Goal: Task Accomplishment & Management: Use online tool/utility

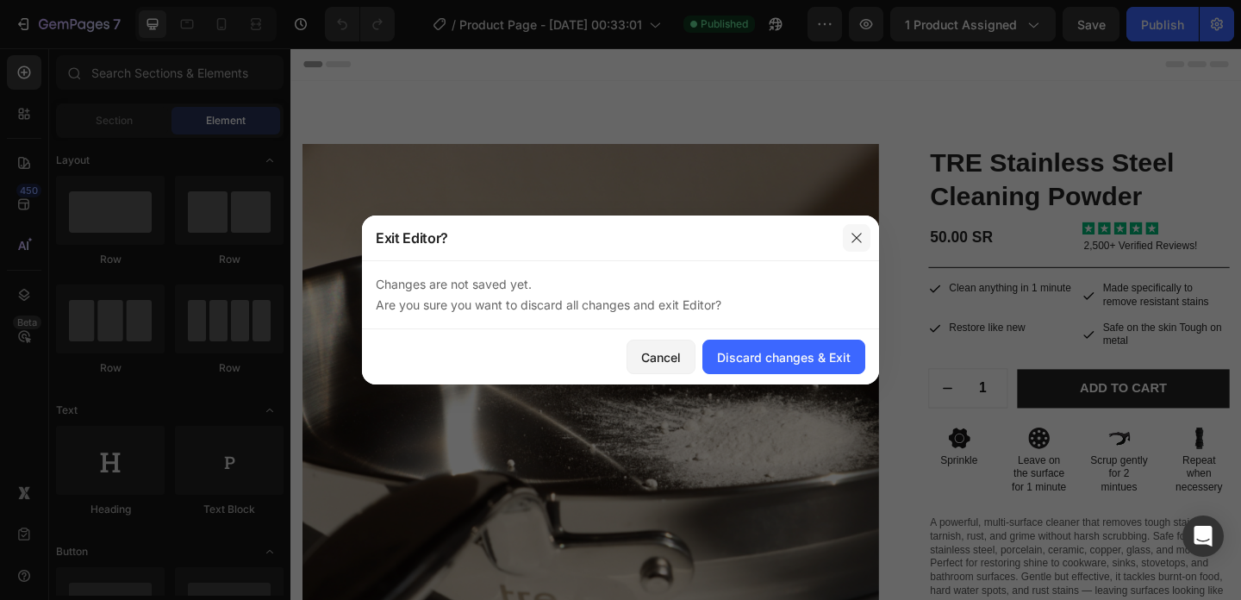
click at [856, 238] on icon "button" at bounding box center [856, 237] width 9 height 9
click at [760, 338] on div "Cancel Discard changes & Exit" at bounding box center [620, 356] width 517 height 55
click at [761, 349] on div "Discard changes & Exit" at bounding box center [784, 357] width 134 height 18
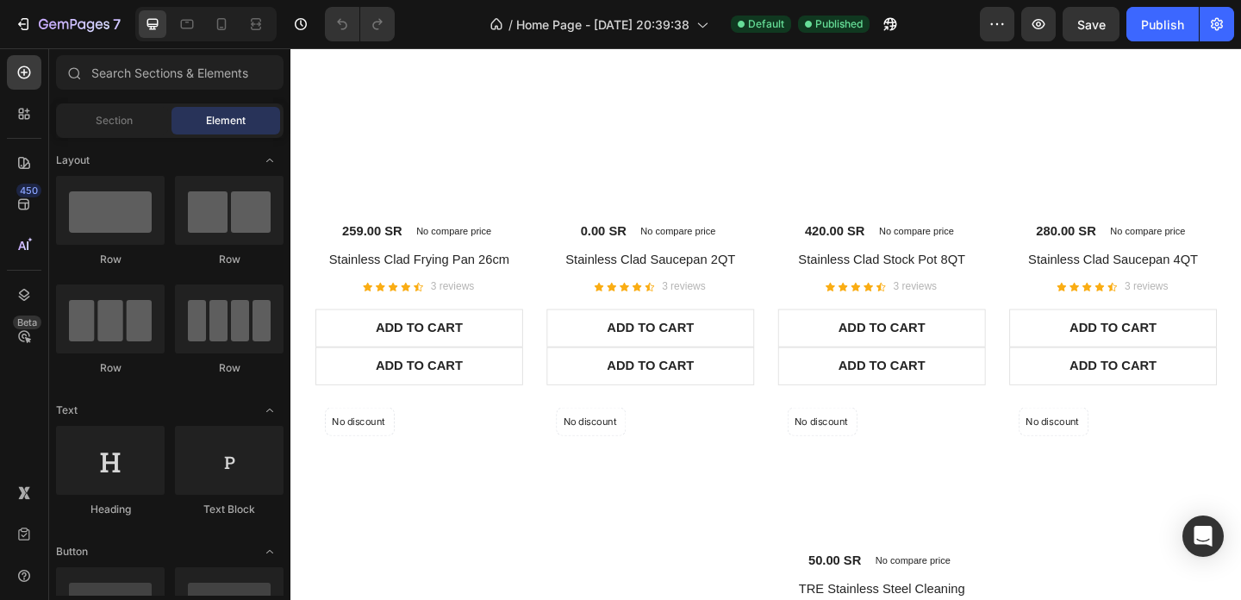
scroll to position [1595, 0]
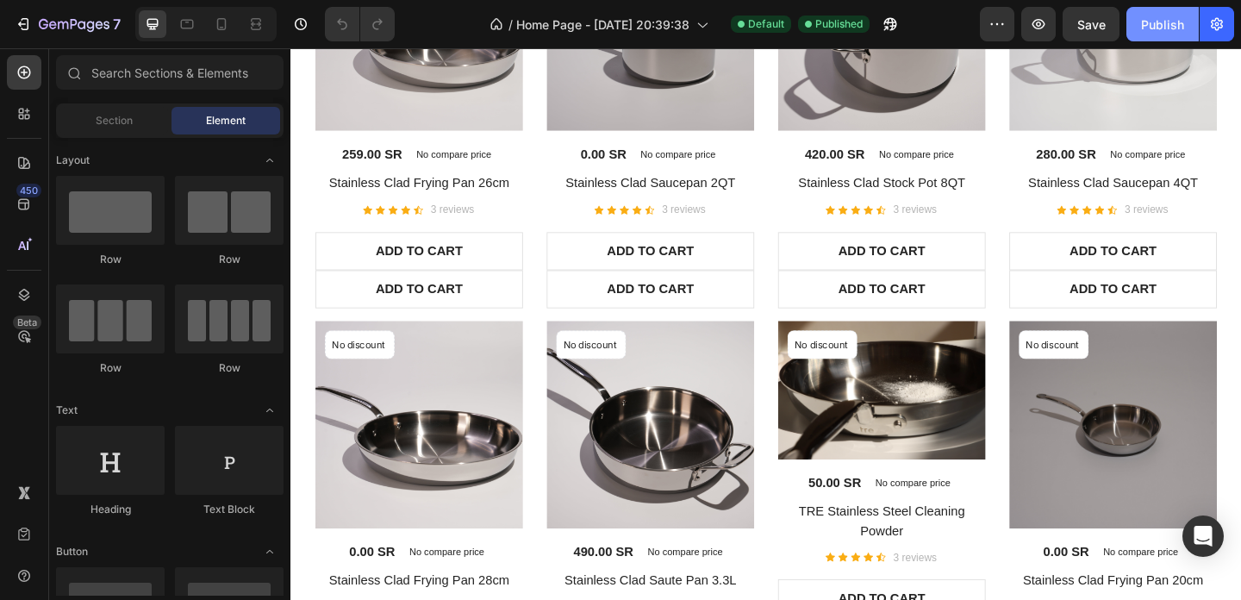
click at [1174, 37] on button "Publish" at bounding box center [1163, 24] width 72 height 34
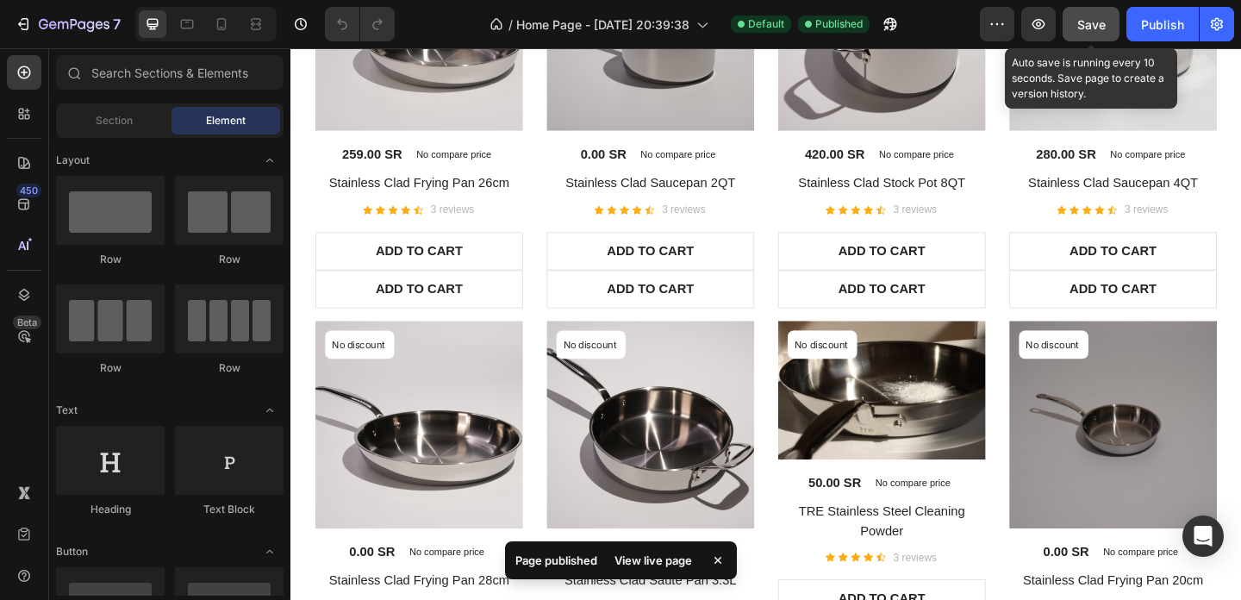
click at [1096, 22] on span "Save" at bounding box center [1092, 24] width 28 height 15
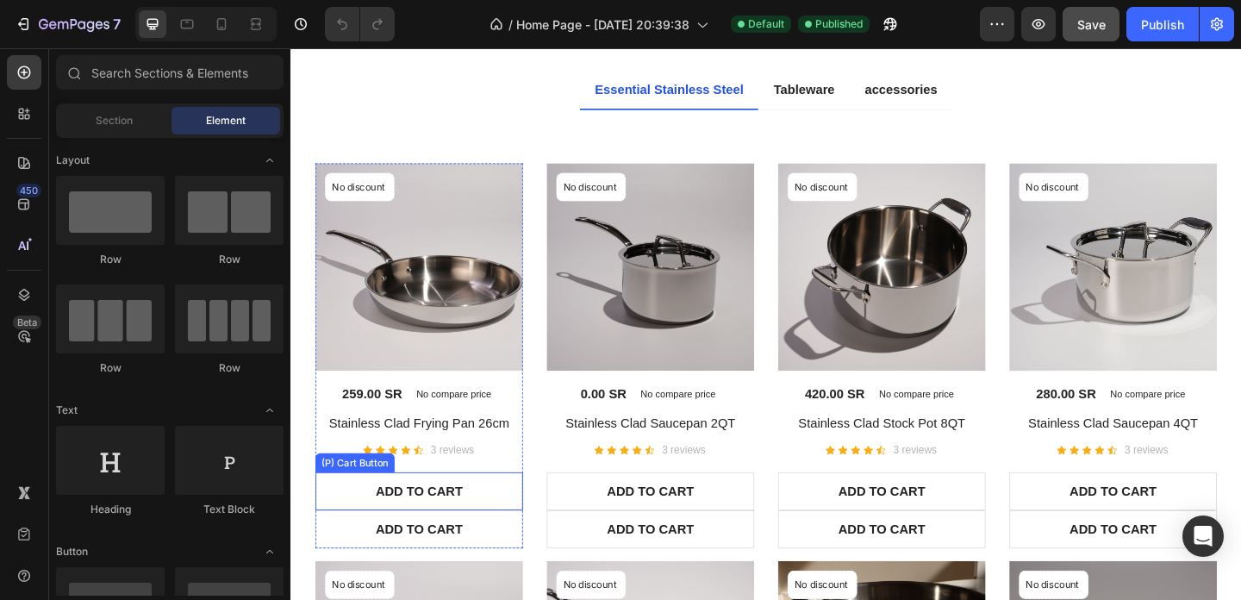
scroll to position [1319, 0]
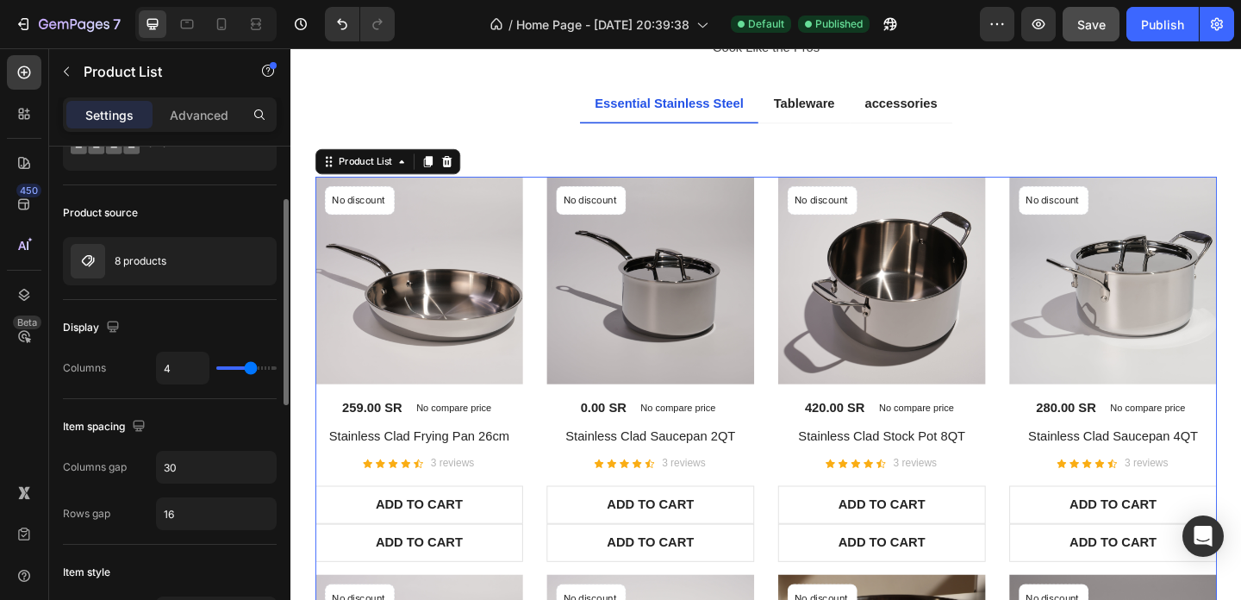
scroll to position [92, 0]
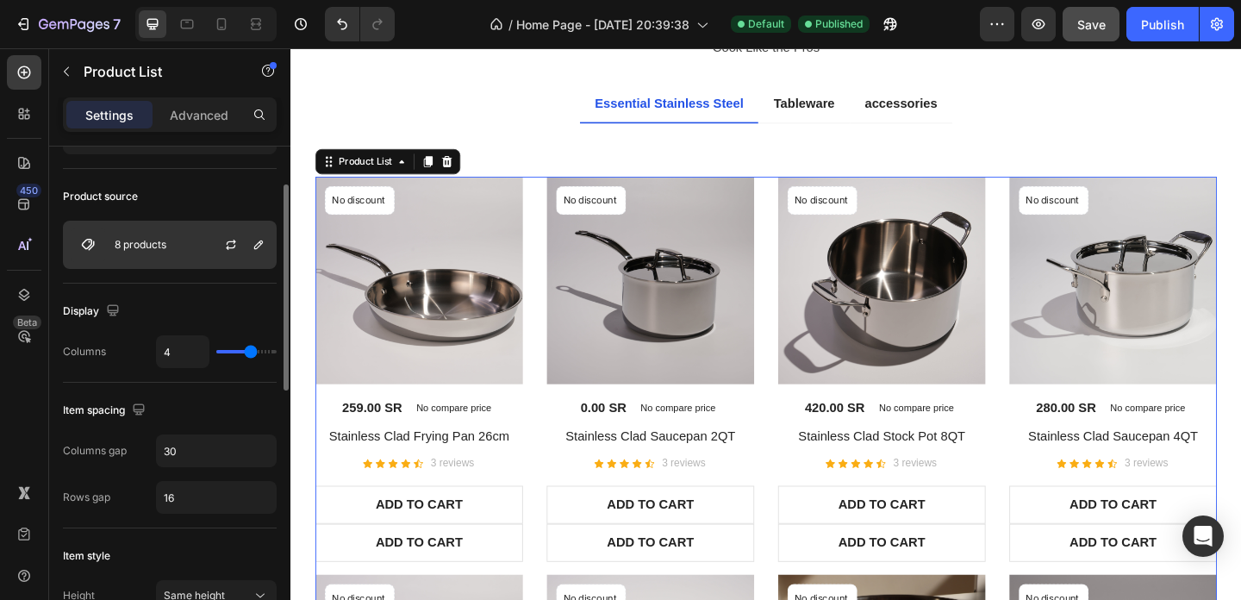
click at [176, 247] on div "8 products" at bounding box center [170, 245] width 214 height 48
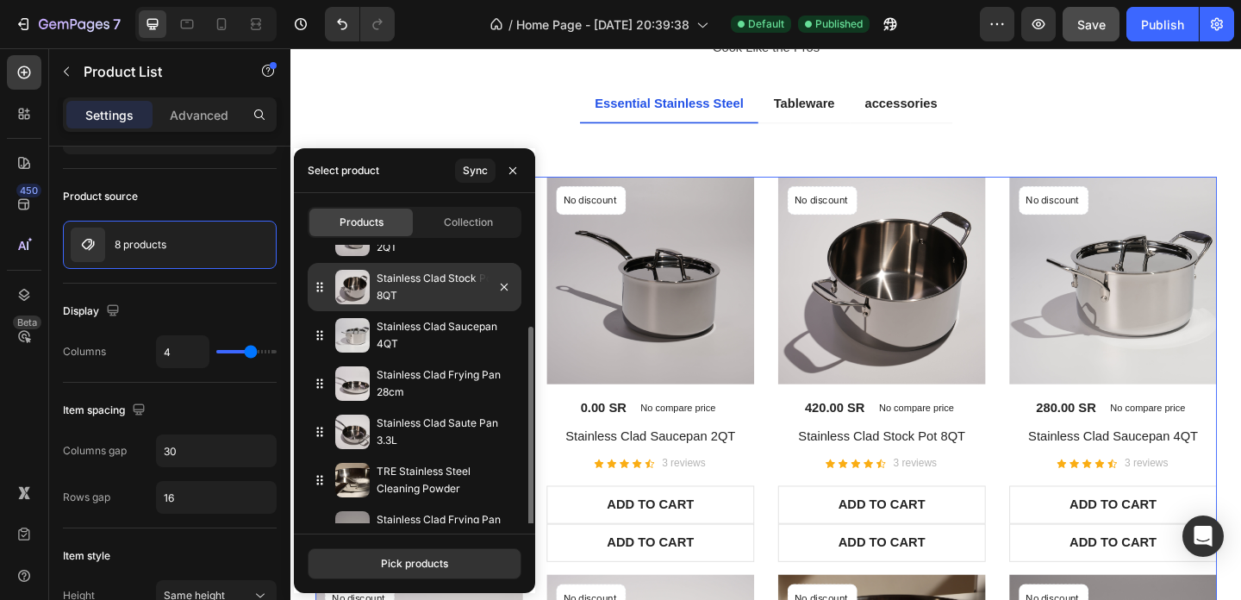
scroll to position [108, 0]
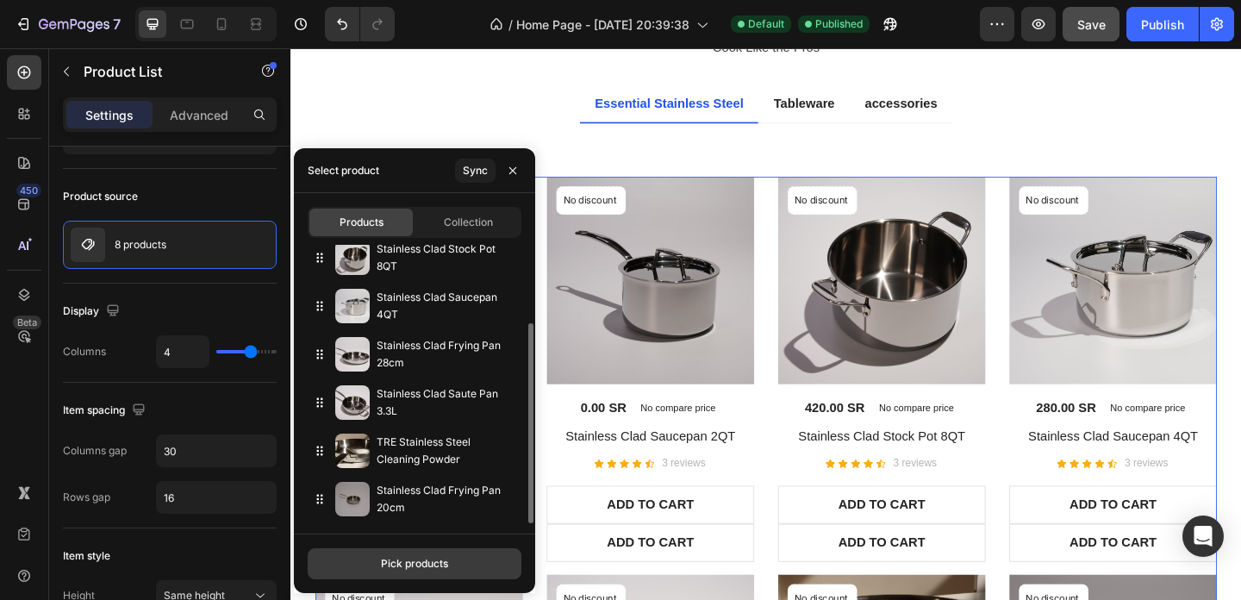
click at [417, 566] on div "Pick products" at bounding box center [414, 564] width 67 height 16
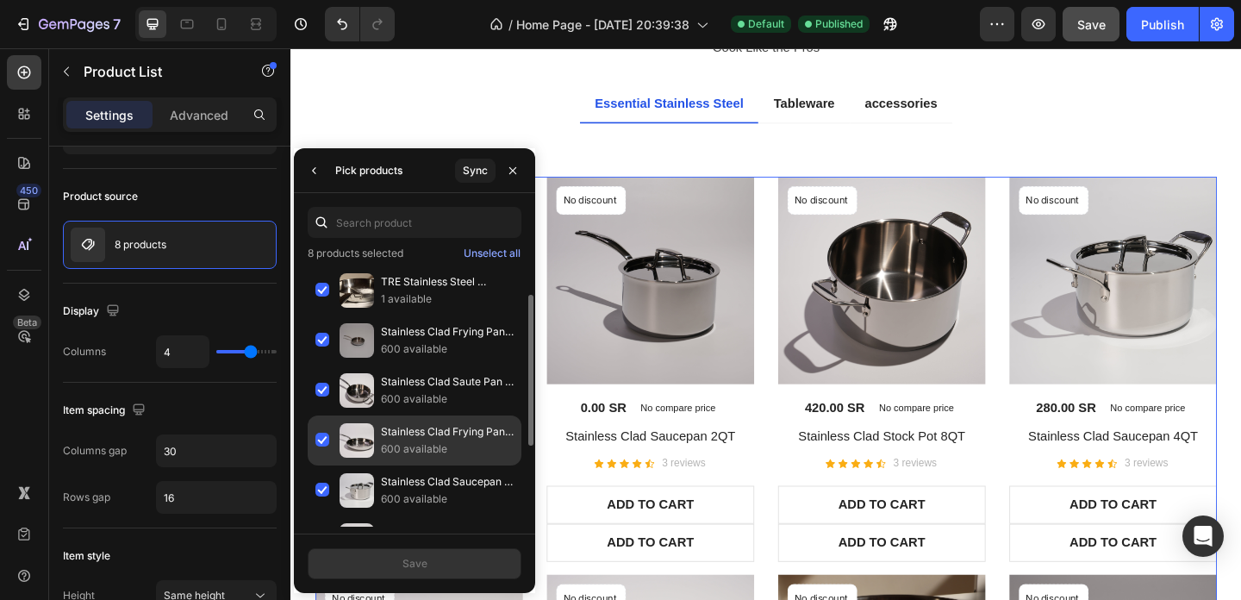
scroll to position [189, 0]
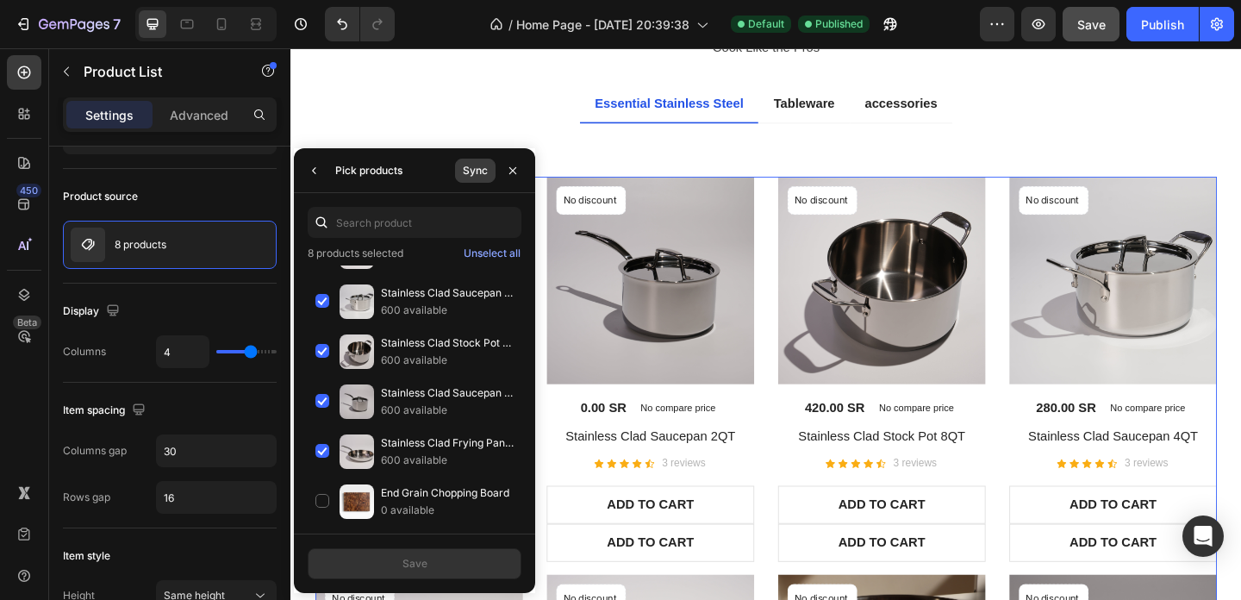
click at [488, 177] on button "Sync" at bounding box center [475, 171] width 41 height 24
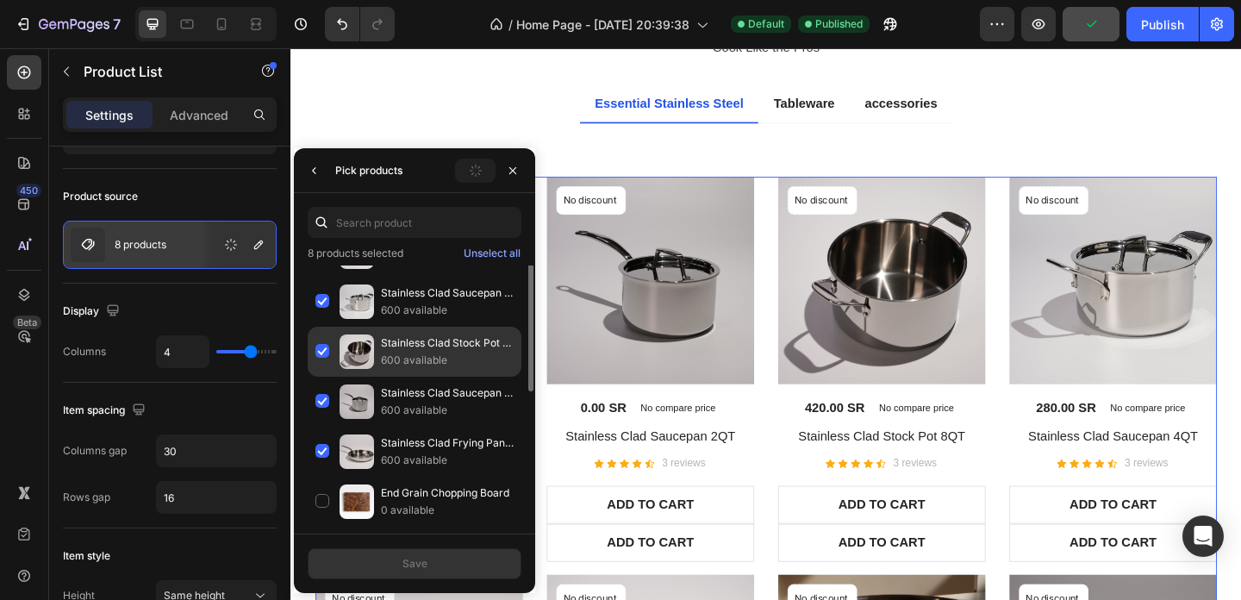
scroll to position [0, 0]
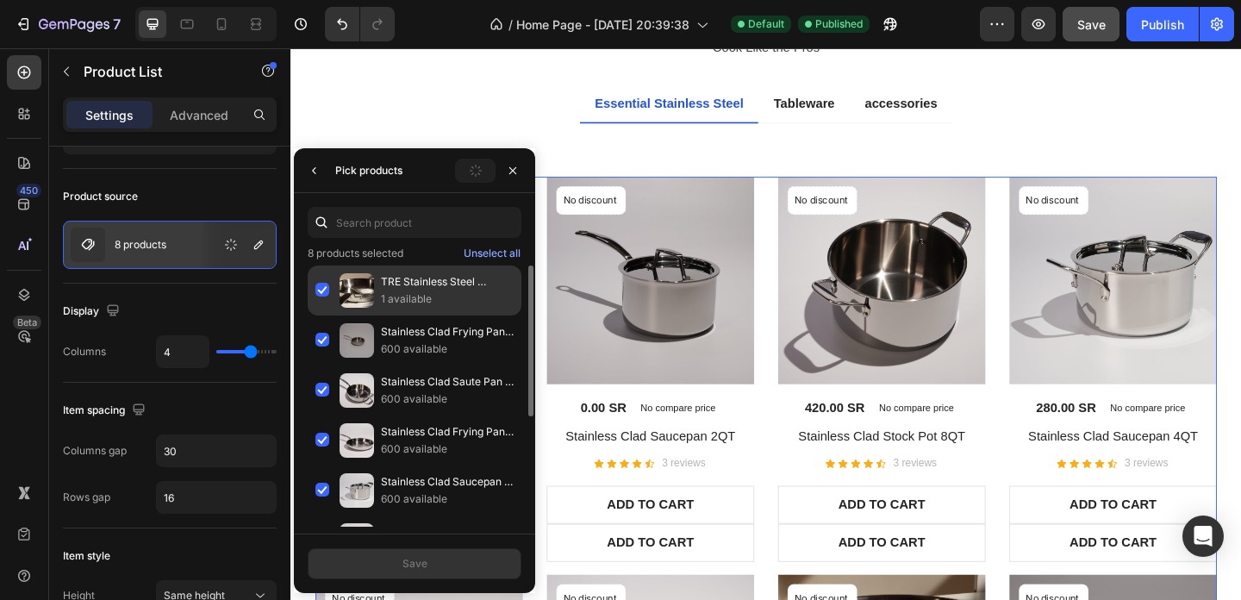
click at [329, 297] on div "TRE Stainless Steel Cleaning Powder 1 available" at bounding box center [415, 291] width 214 height 50
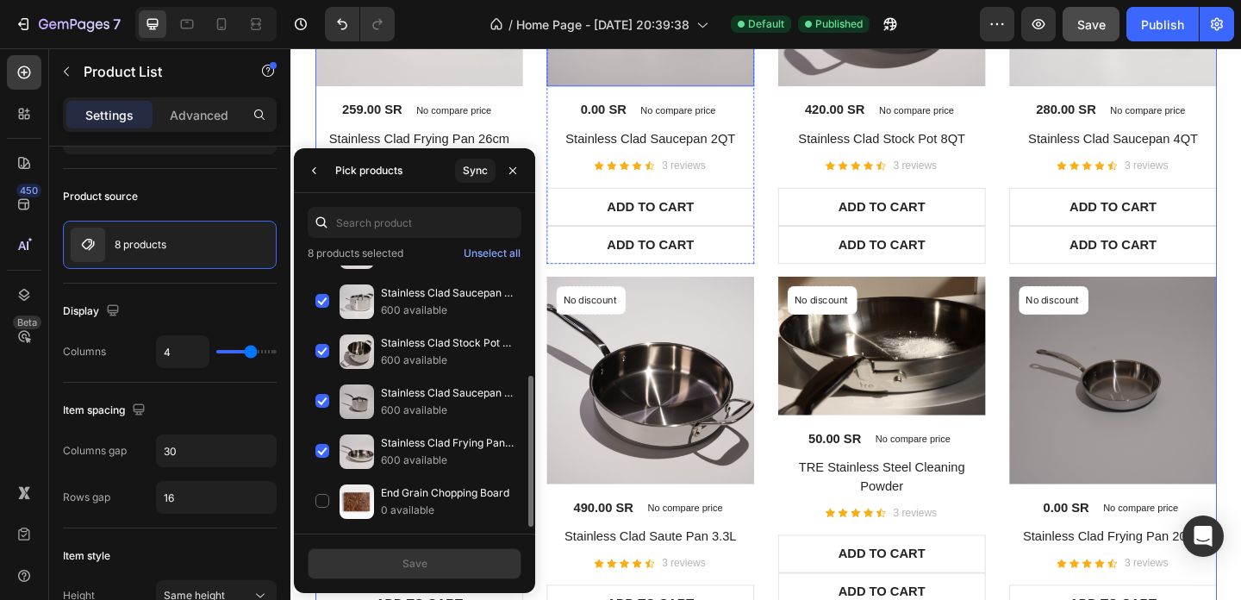
scroll to position [1666, 0]
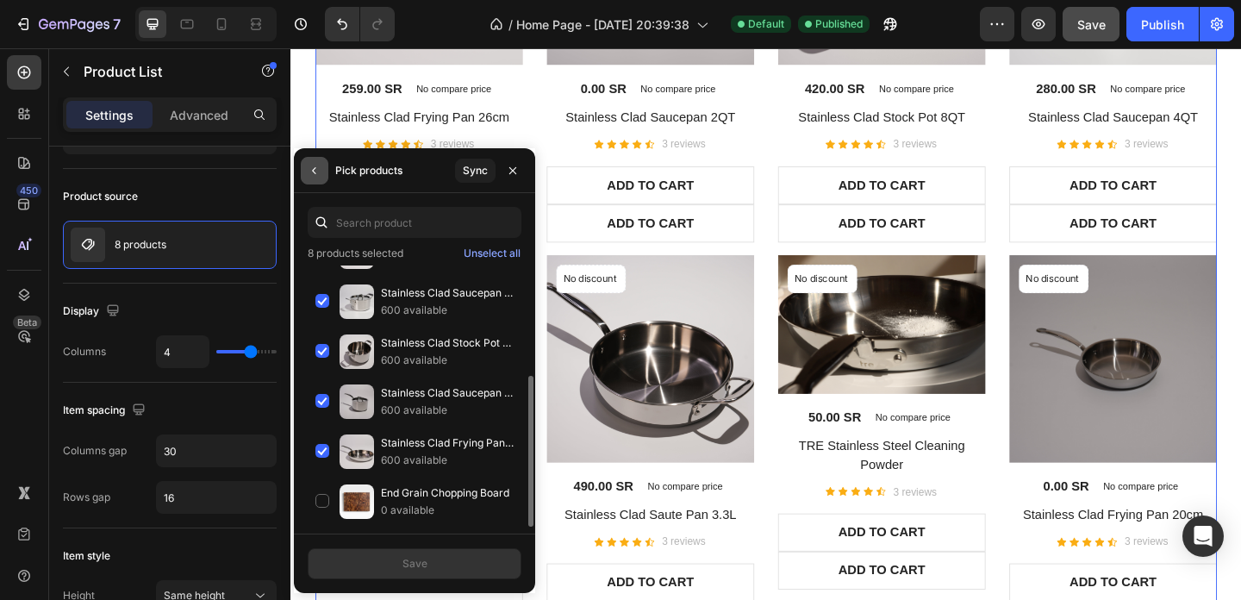
click at [313, 166] on icon "button" at bounding box center [315, 171] width 14 height 14
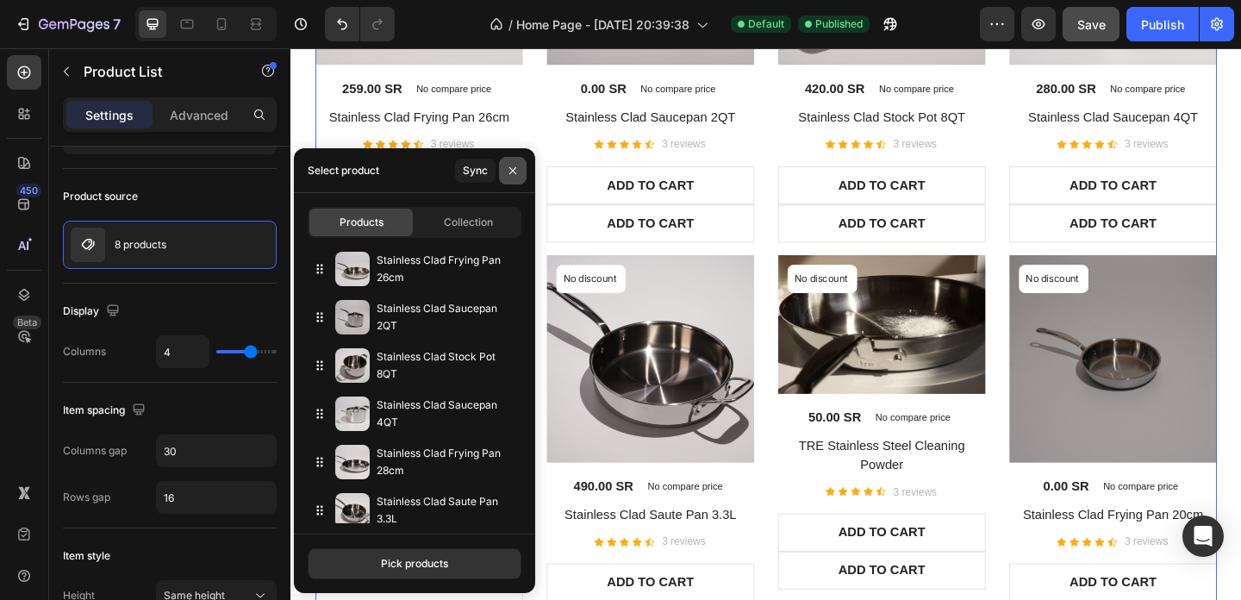
click at [520, 166] on button "button" at bounding box center [513, 171] width 28 height 28
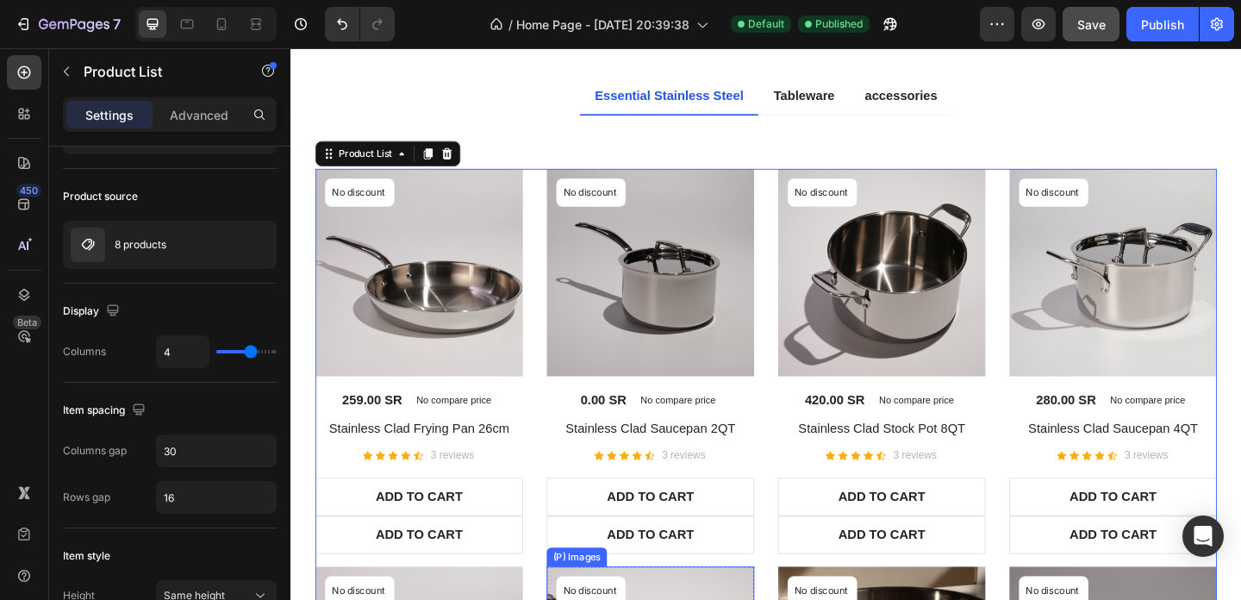
scroll to position [1272, 0]
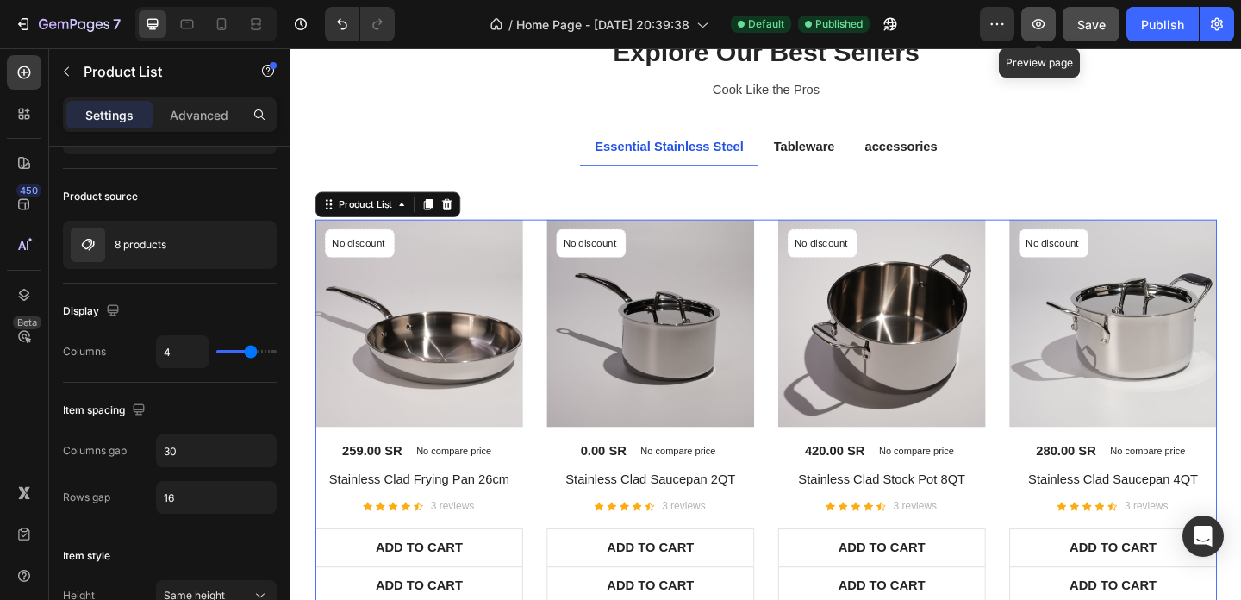
click at [1041, 24] on icon "button" at bounding box center [1038, 24] width 17 height 17
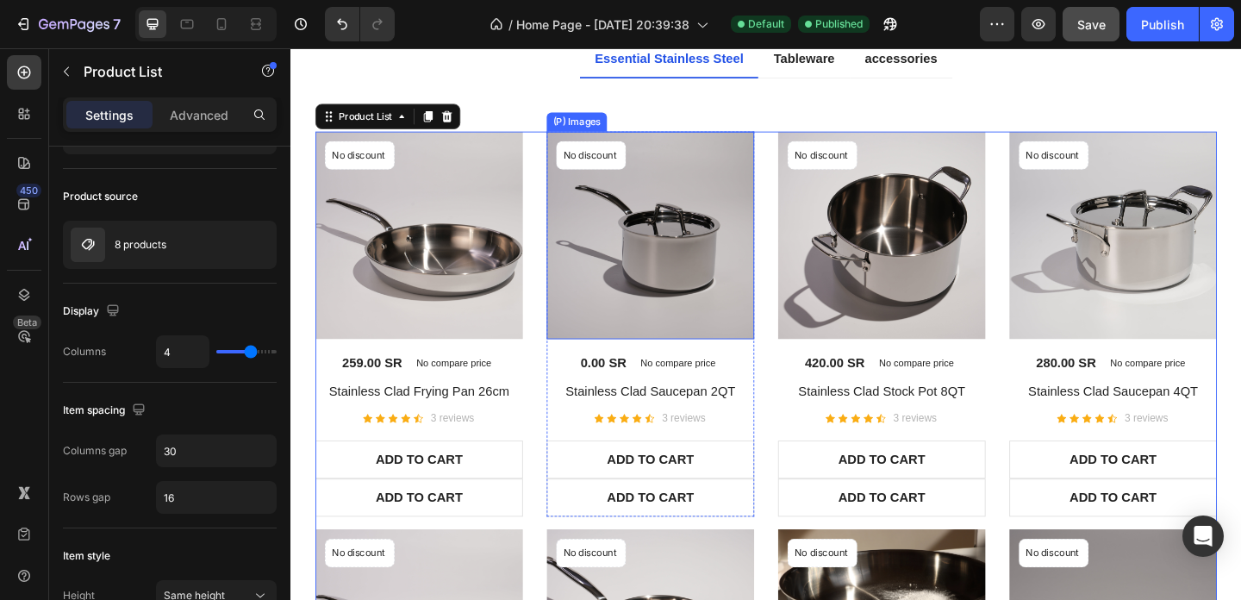
scroll to position [1410, 0]
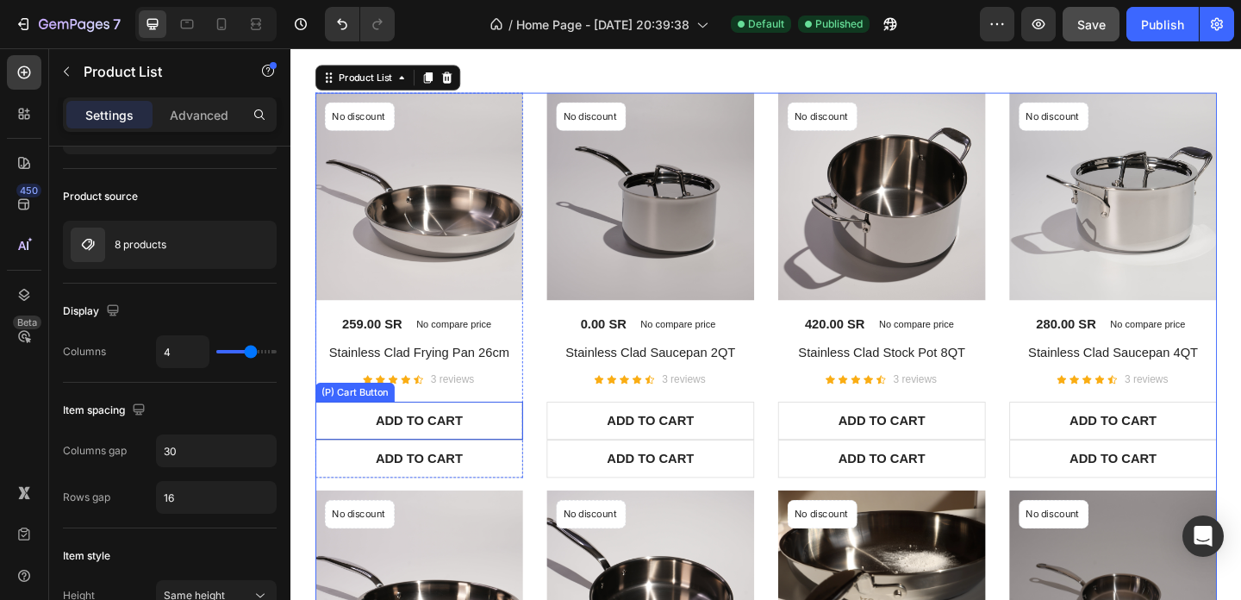
click at [503, 449] on button "ADD TO CART" at bounding box center [430, 453] width 226 height 41
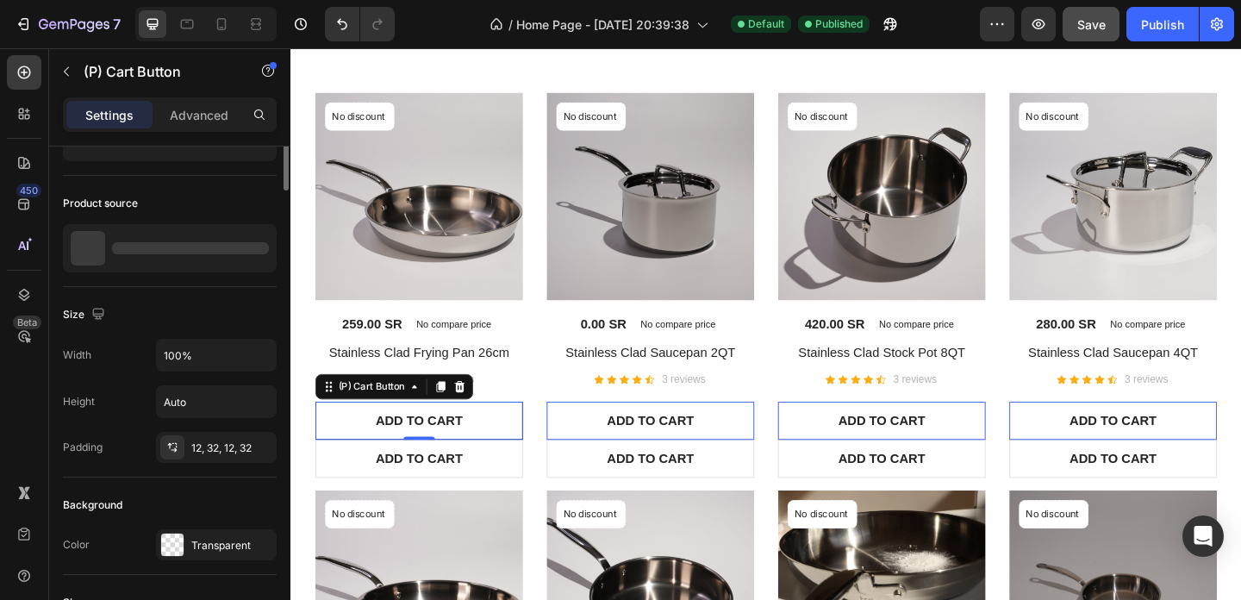
scroll to position [0, 0]
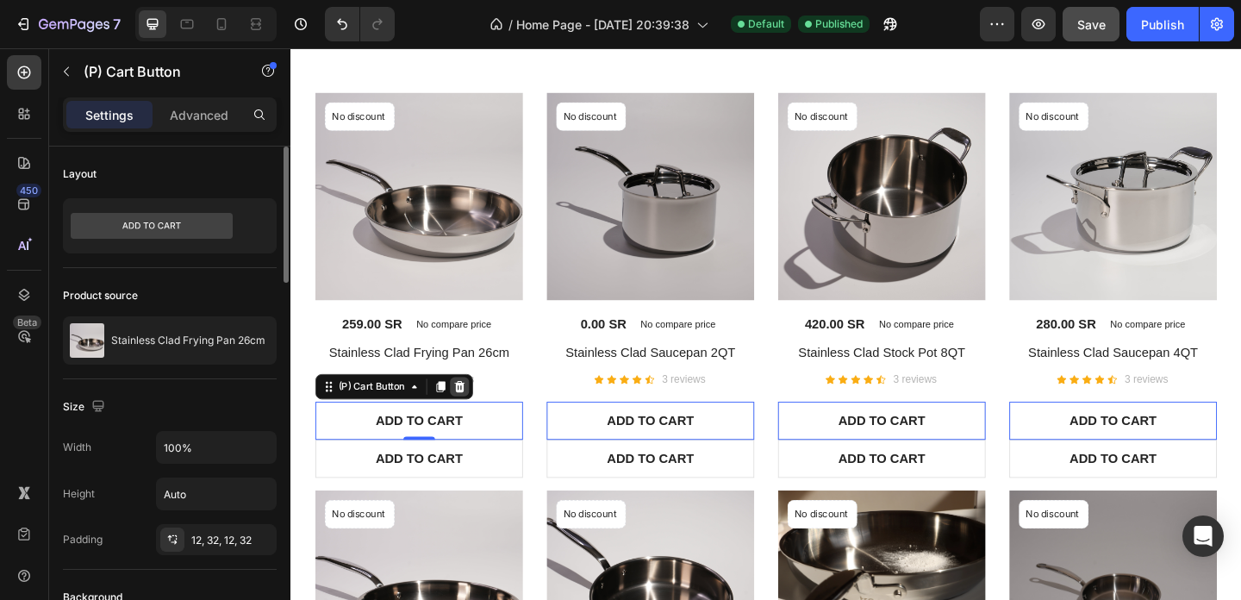
click at [466, 412] on div at bounding box center [474, 416] width 21 height 21
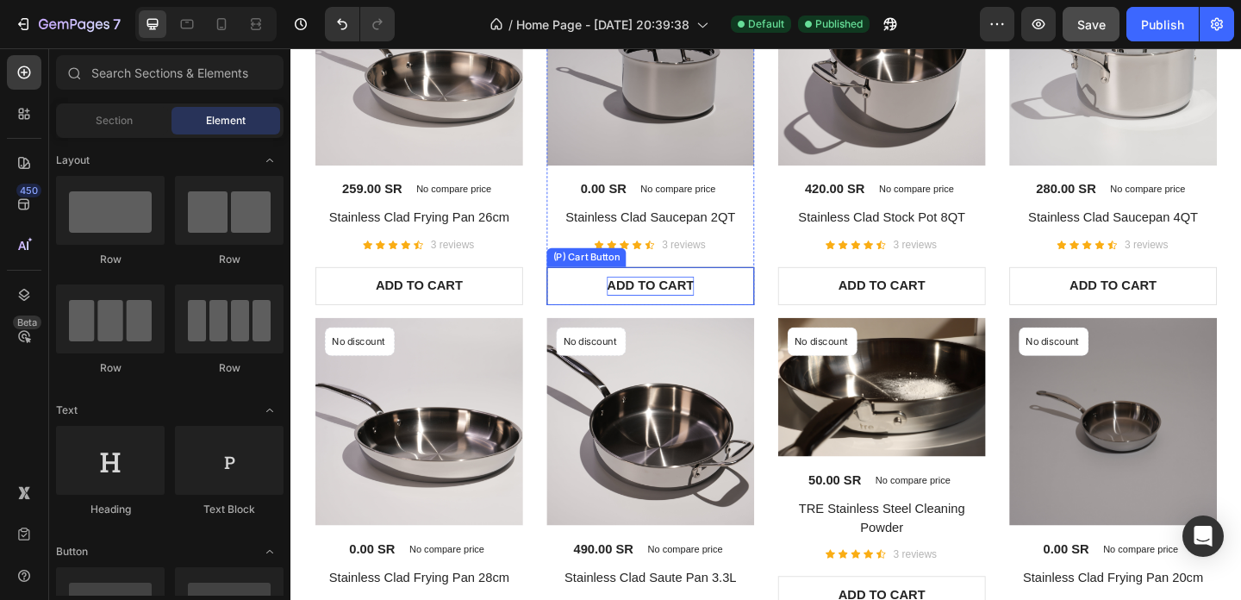
scroll to position [1757, 0]
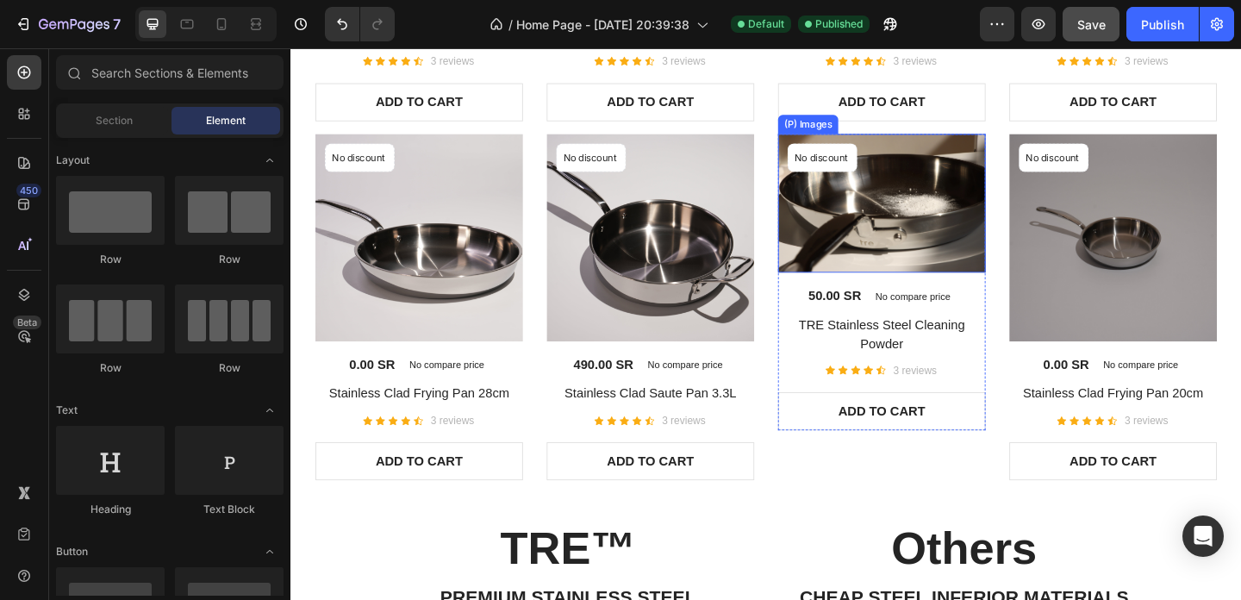
click at [997, 225] on img at bounding box center [934, 216] width 226 height 151
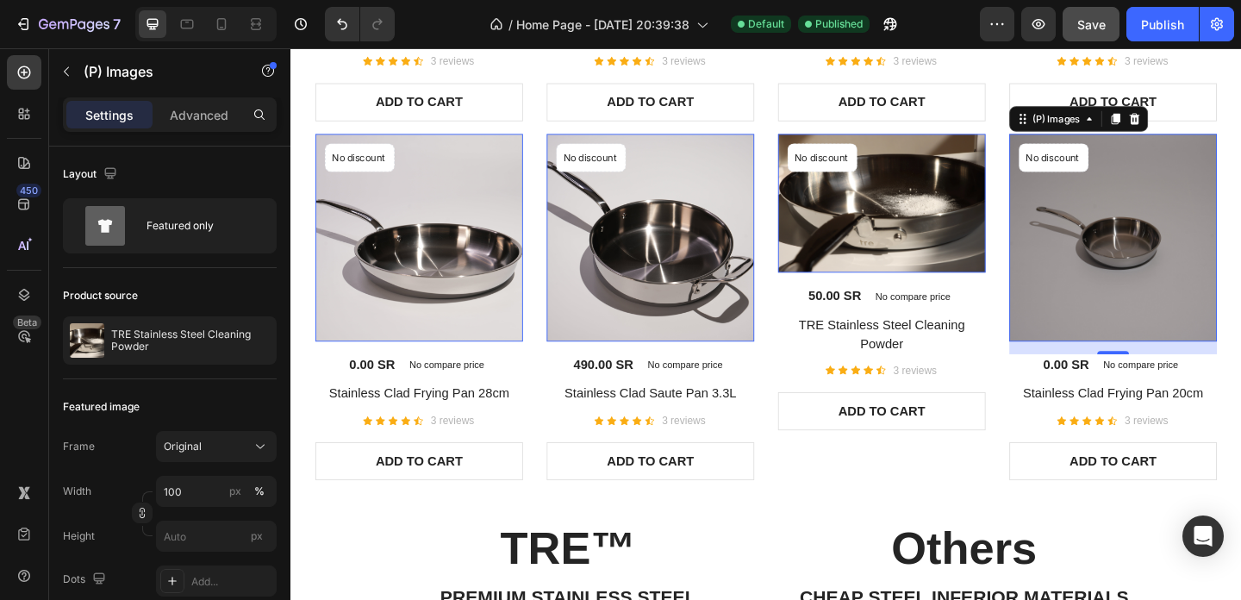
click at [1136, 265] on img at bounding box center [1185, 254] width 226 height 226
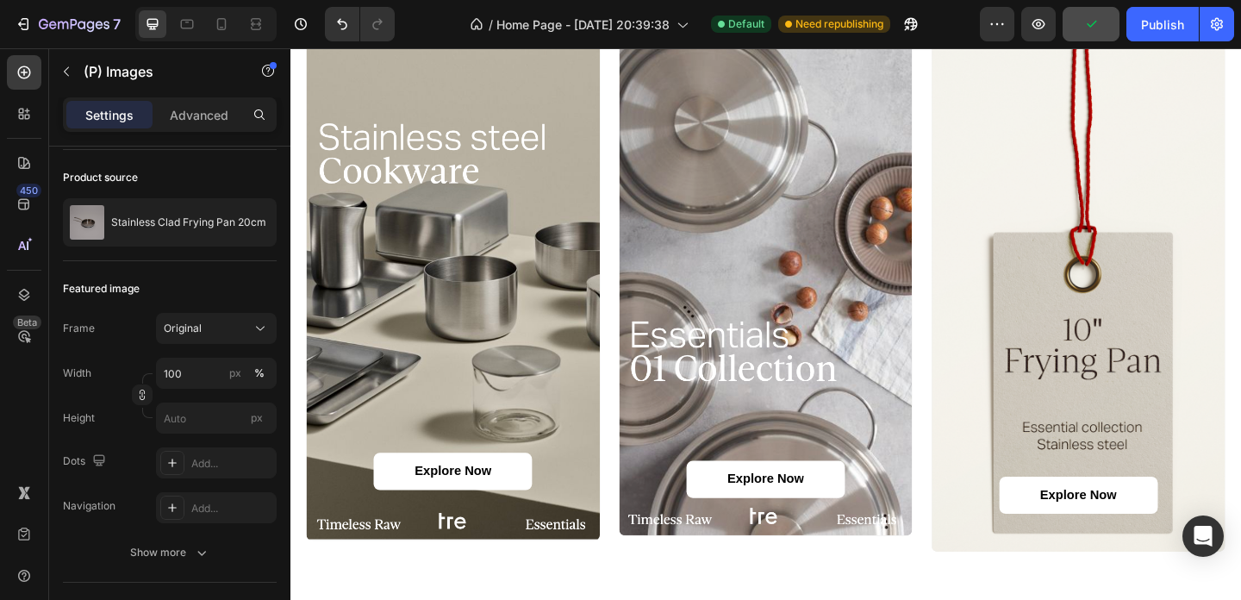
scroll to position [372, 0]
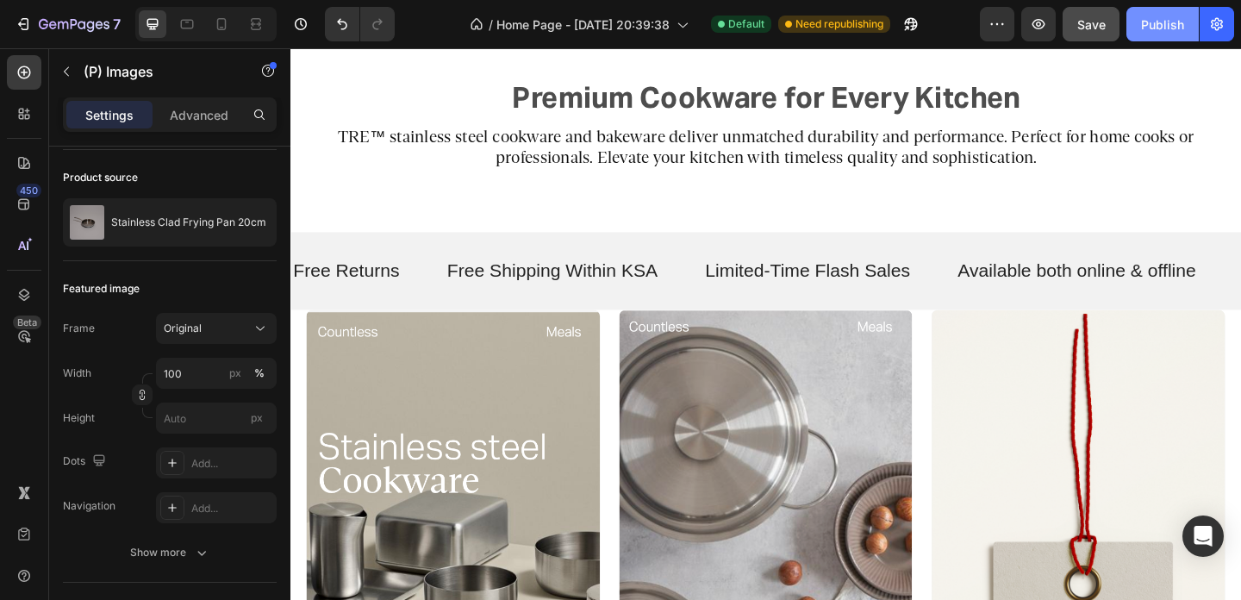
click at [1157, 16] on div "Publish" at bounding box center [1162, 25] width 43 height 18
click at [1211, 22] on icon "button" at bounding box center [1217, 24] width 12 height 13
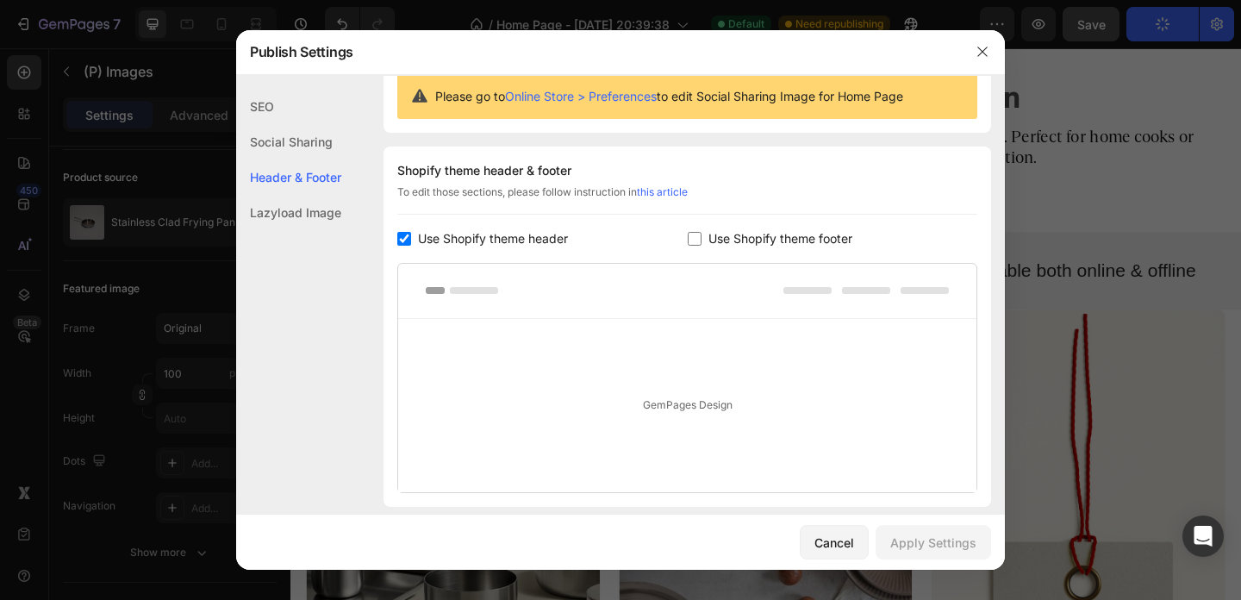
scroll to position [297, 0]
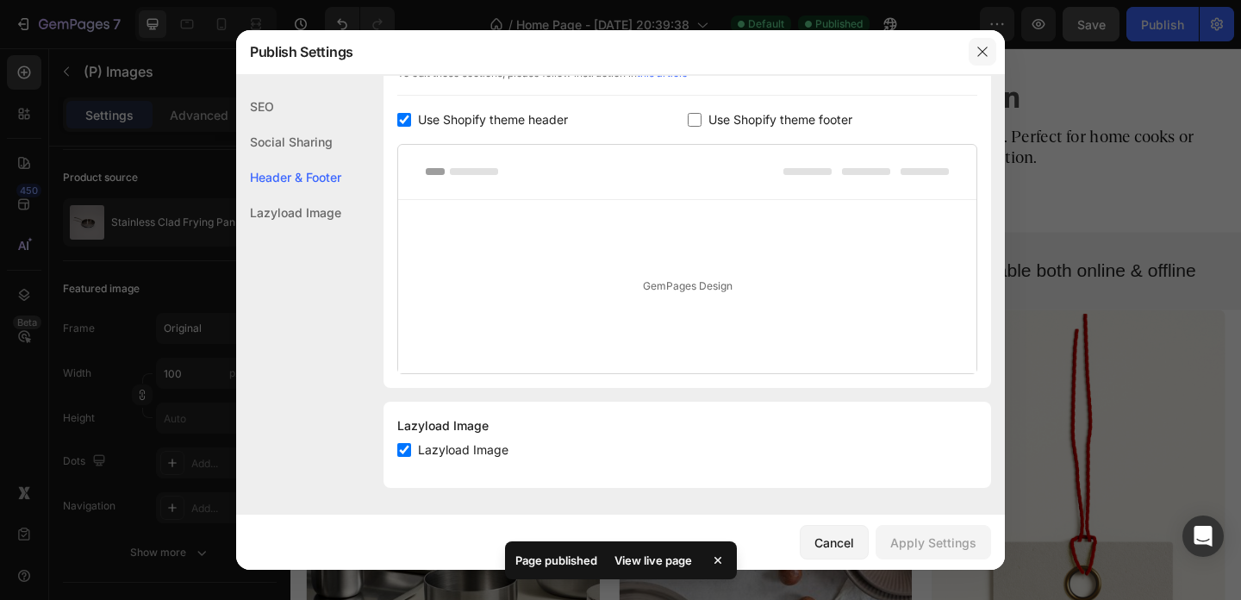
click at [986, 52] on icon "button" at bounding box center [983, 52] width 14 height 14
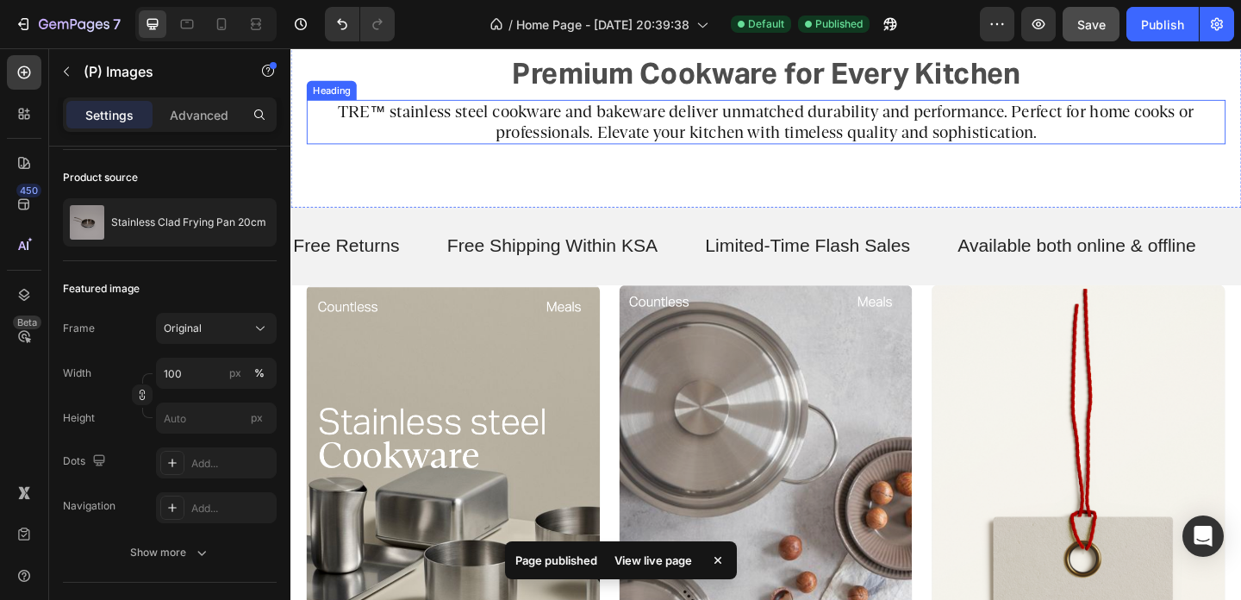
scroll to position [402, 0]
